Goal: Navigation & Orientation: Find specific page/section

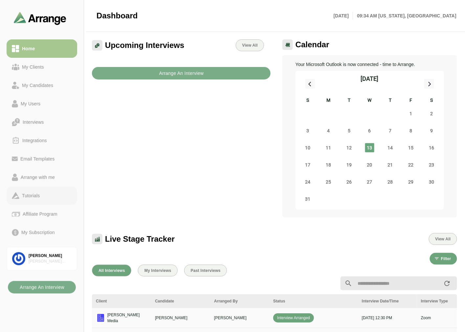
click at [32, 192] on div "Tutorials" at bounding box center [30, 196] width 23 height 8
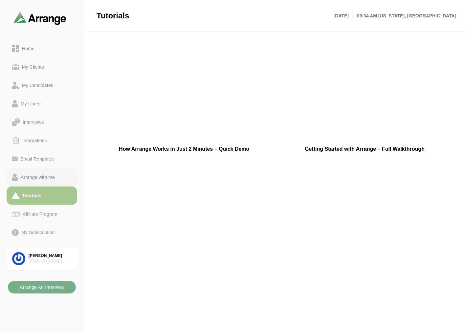
click at [53, 174] on div "Arrange with me" at bounding box center [37, 178] width 39 height 8
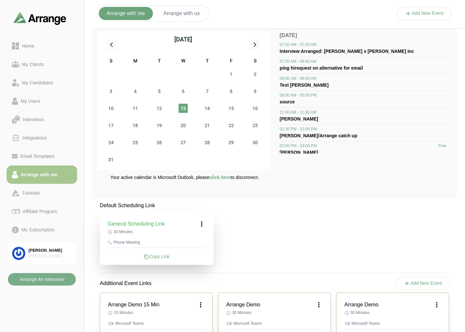
click at [202, 224] on icon at bounding box center [202, 224] width 8 height 8
click at [193, 241] on icon at bounding box center [189, 242] width 7 height 7
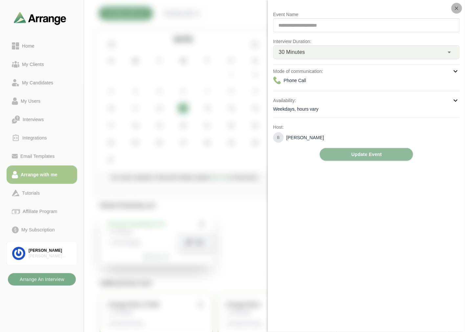
click at [459, 8] on icon "button" at bounding box center [457, 8] width 6 height 6
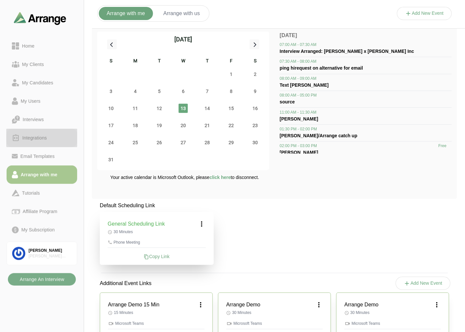
click at [35, 138] on div "Integrations" at bounding box center [35, 138] width 30 height 8
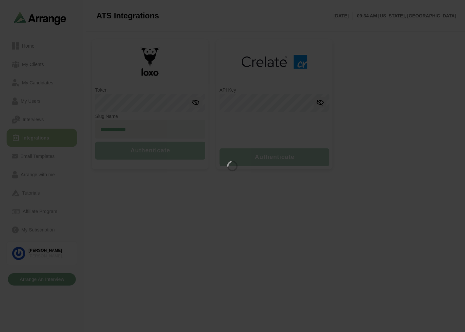
type input "**********"
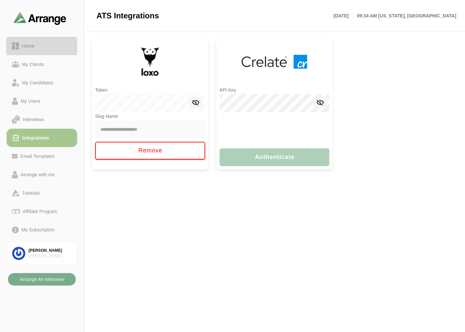
click at [22, 42] on div "Home" at bounding box center [28, 46] width 18 height 8
